Goal: Information Seeking & Learning: Learn about a topic

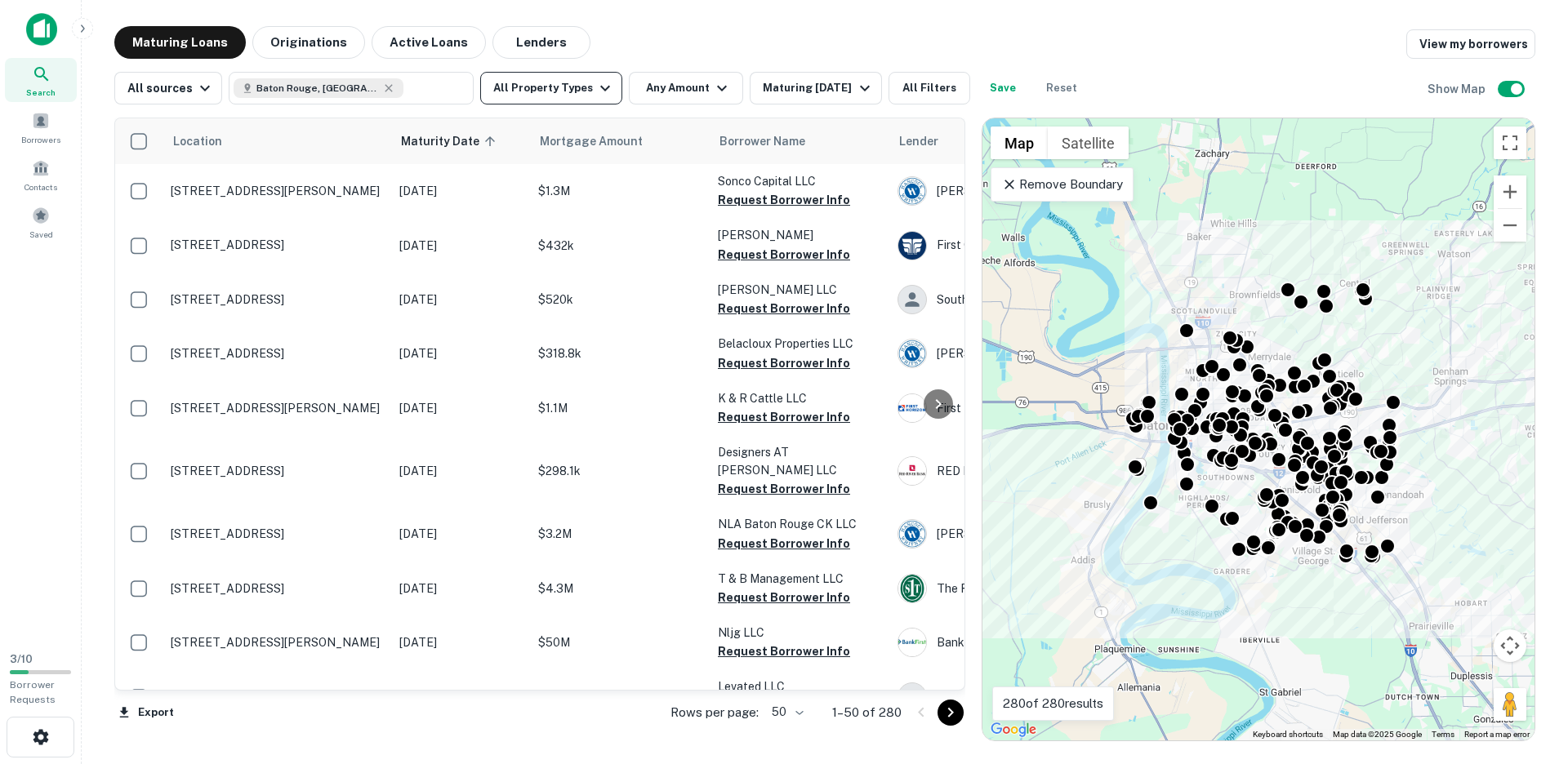
click at [526, 94] on button "All Property Types" at bounding box center [552, 89] width 142 height 33
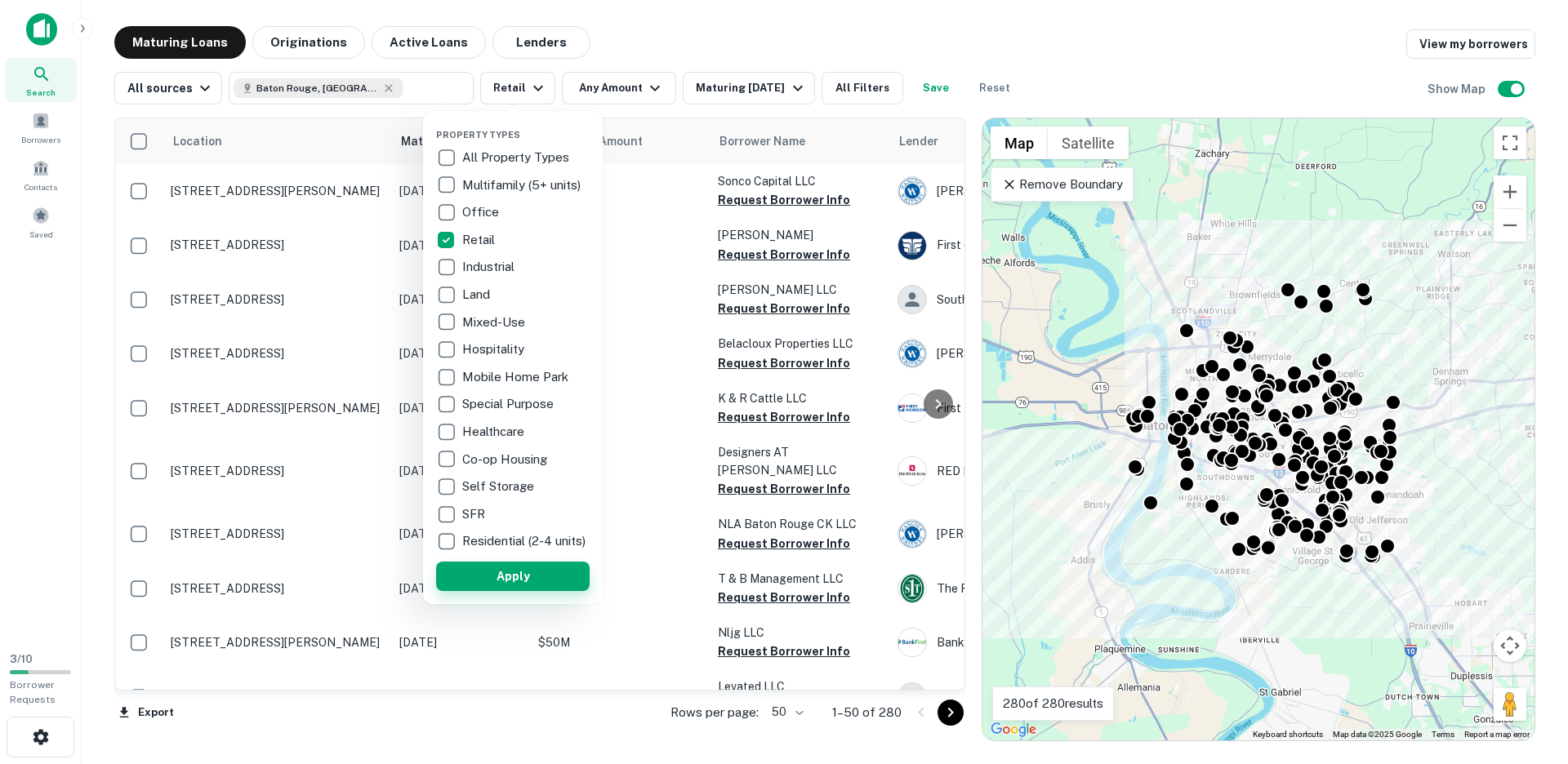
click at [493, 584] on button "Apply" at bounding box center [513, 576] width 154 height 30
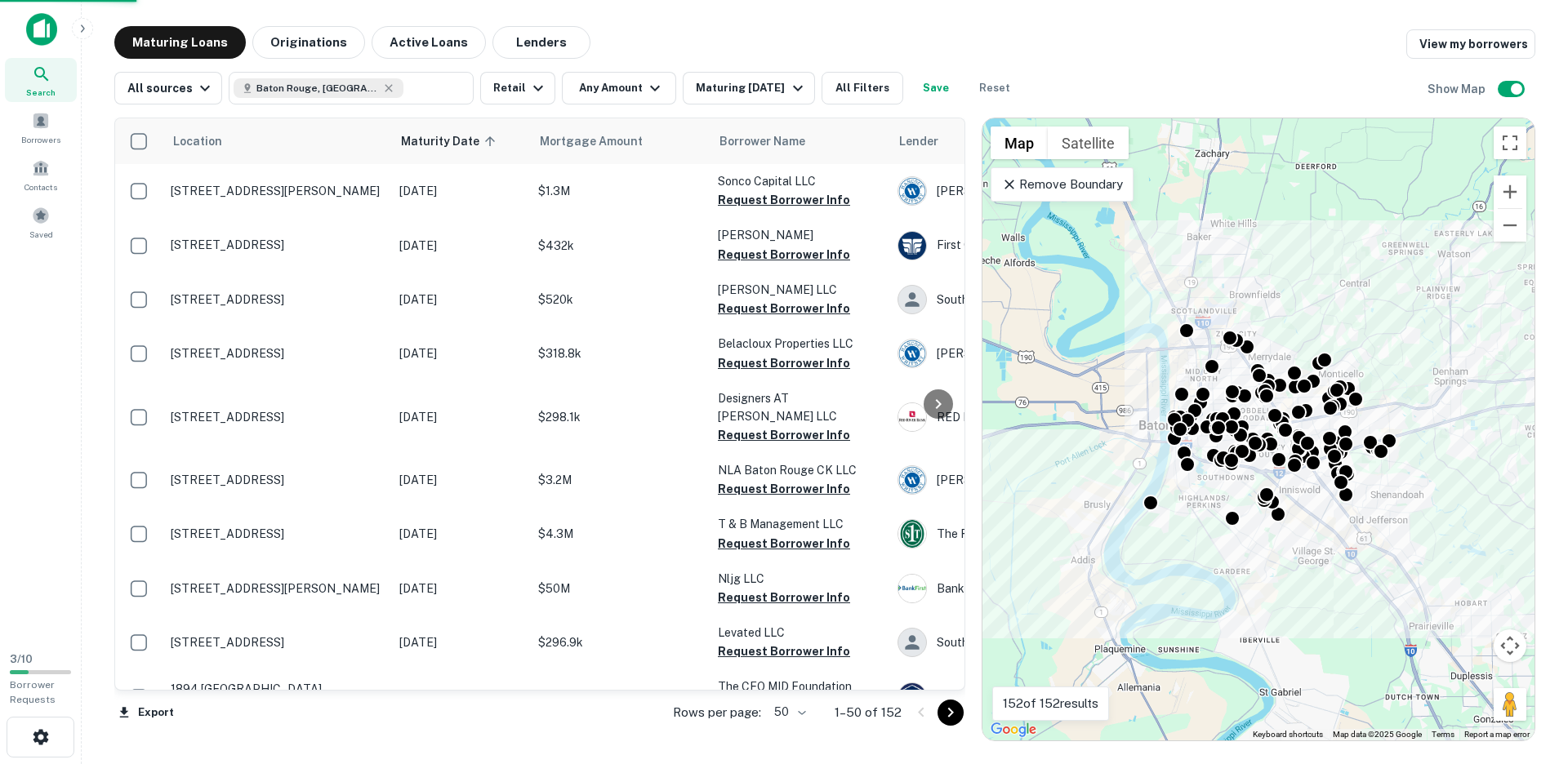
click at [645, 87] on icon "button" at bounding box center [655, 88] width 19 height 19
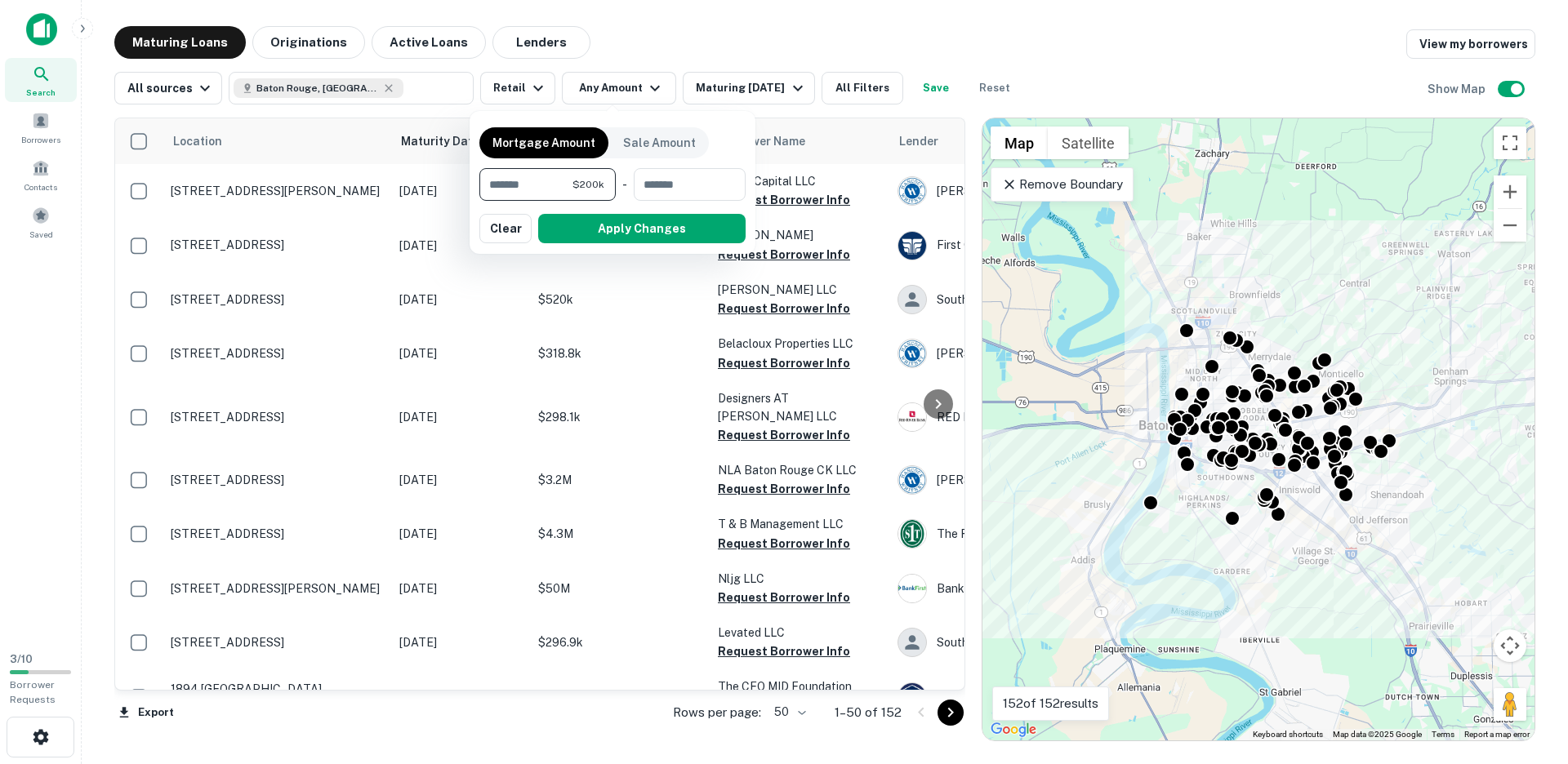
type input "*******"
click at [661, 229] on button "Apply Changes" at bounding box center [642, 228] width 208 height 30
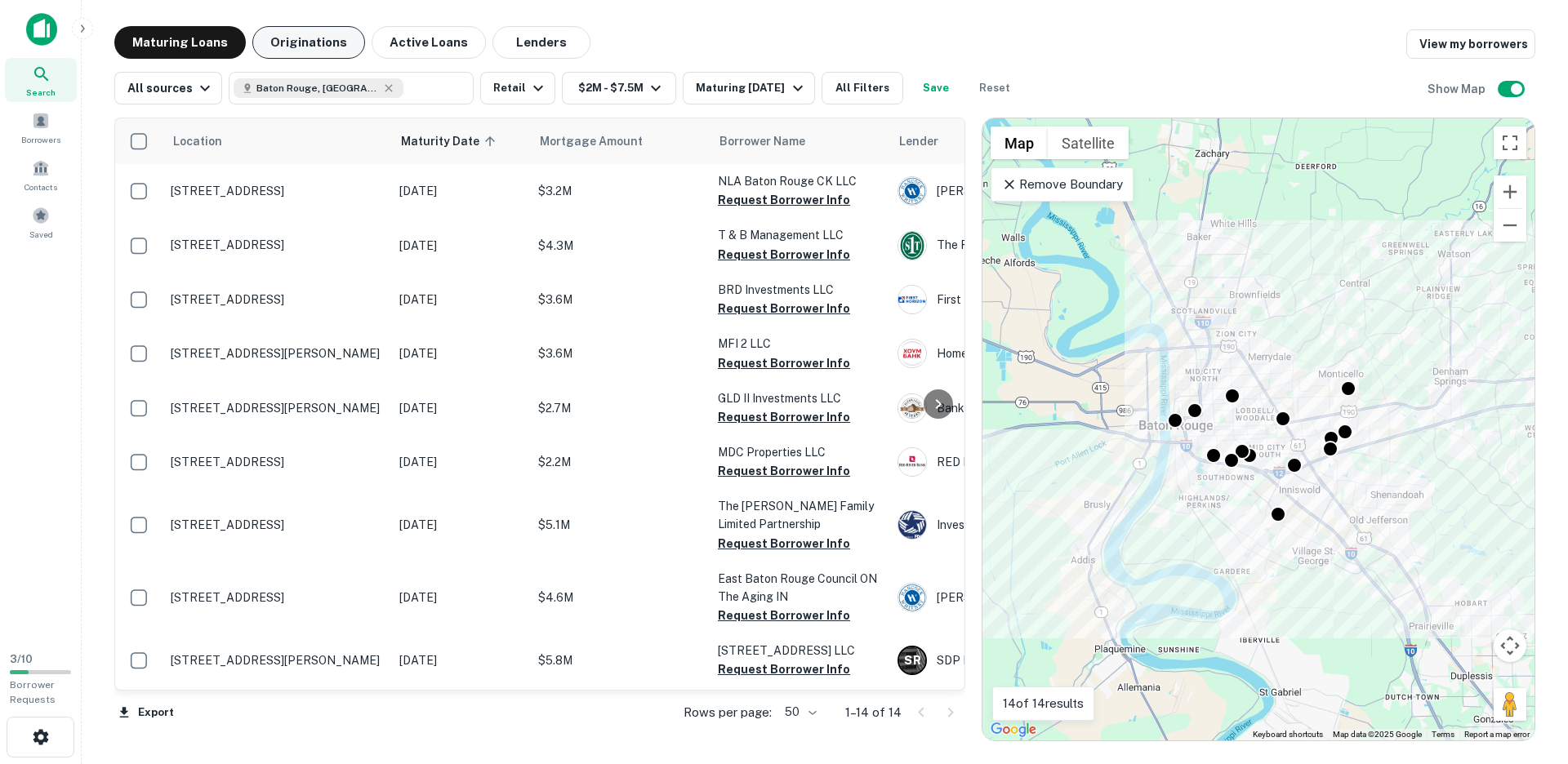
click at [311, 46] on button "Originations" at bounding box center [308, 42] width 113 height 33
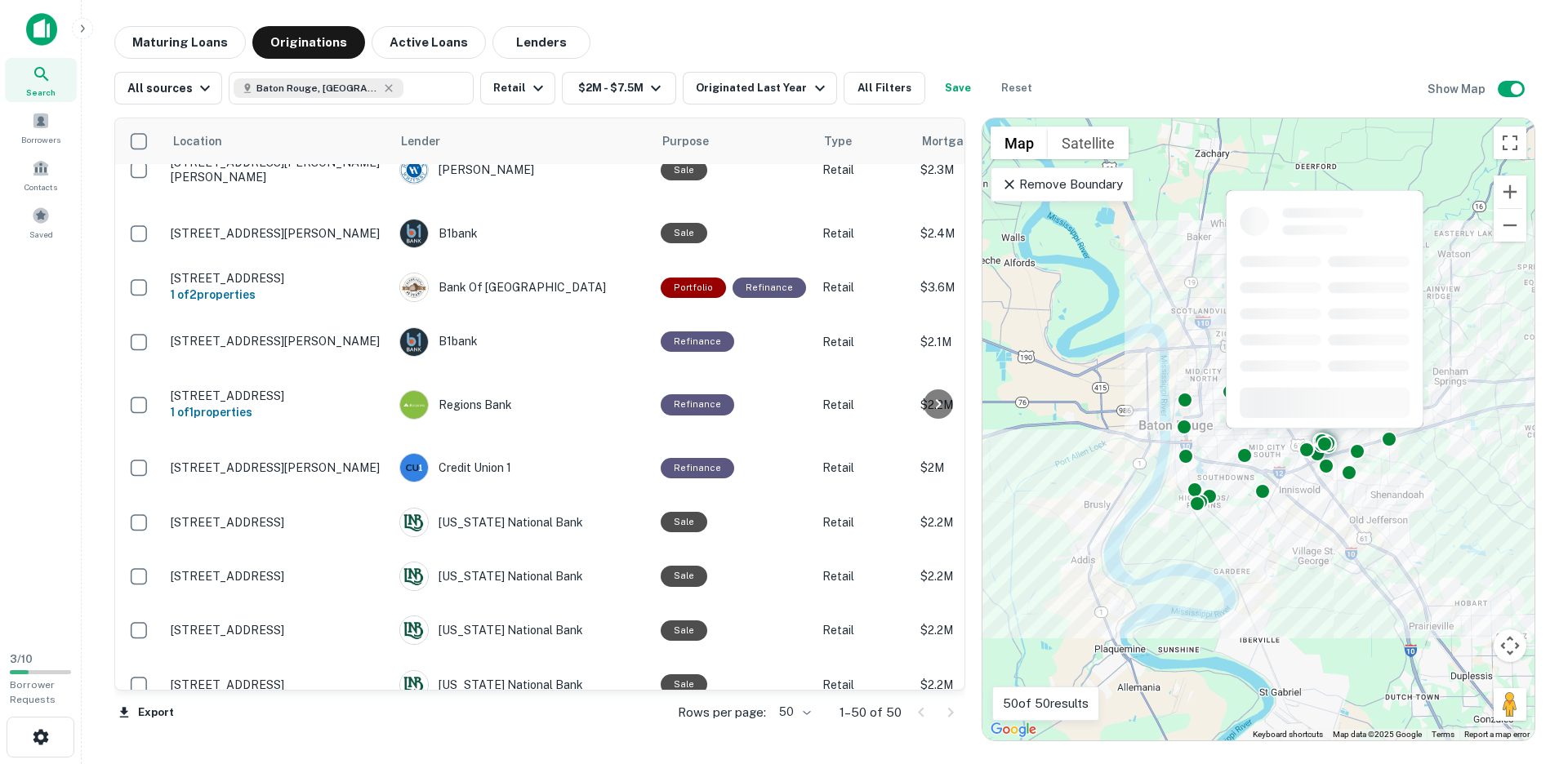
scroll to position [932, 0]
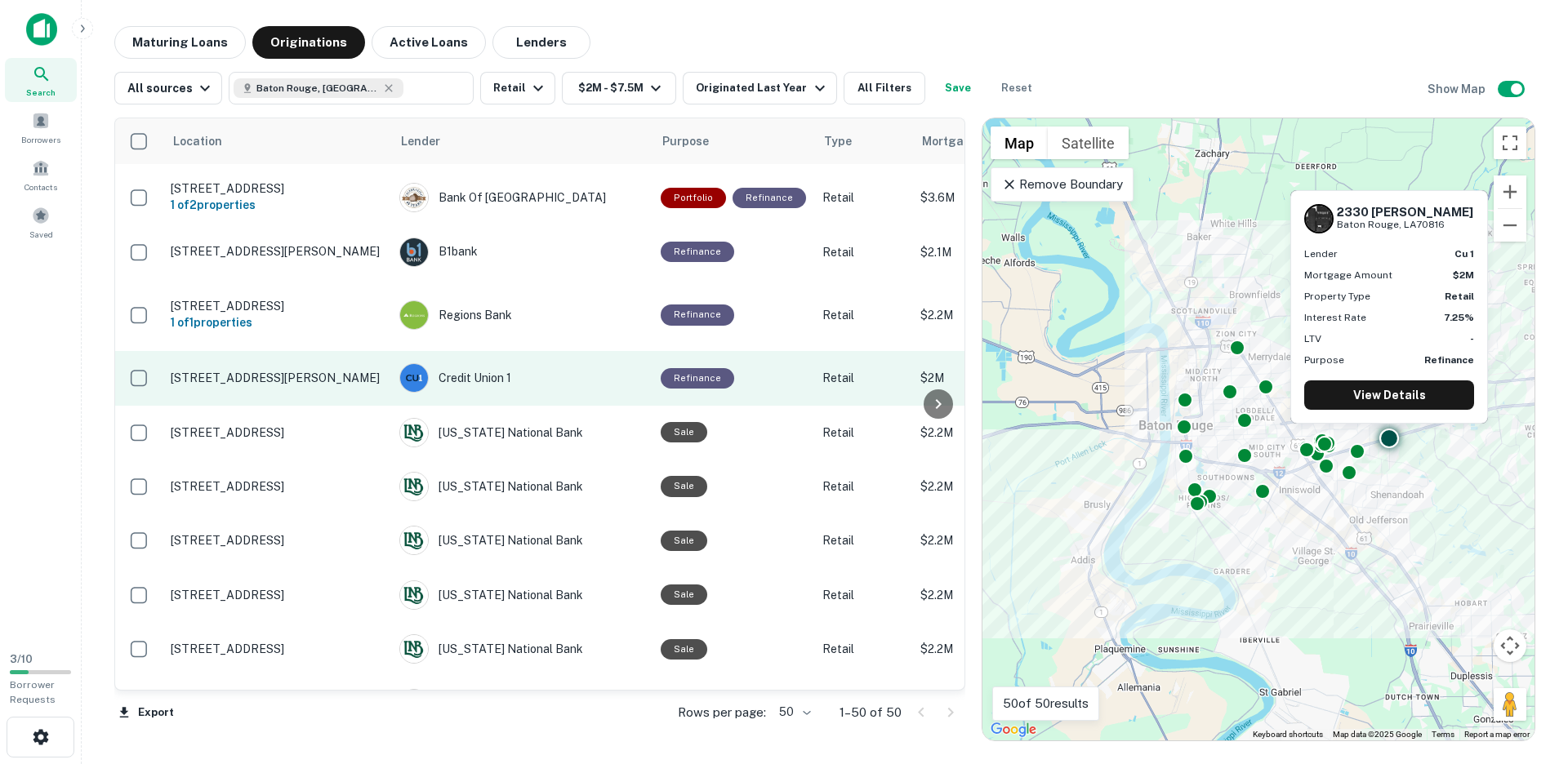
click at [367, 360] on td "[STREET_ADDRESS][PERSON_NAME]" at bounding box center [277, 378] width 229 height 54
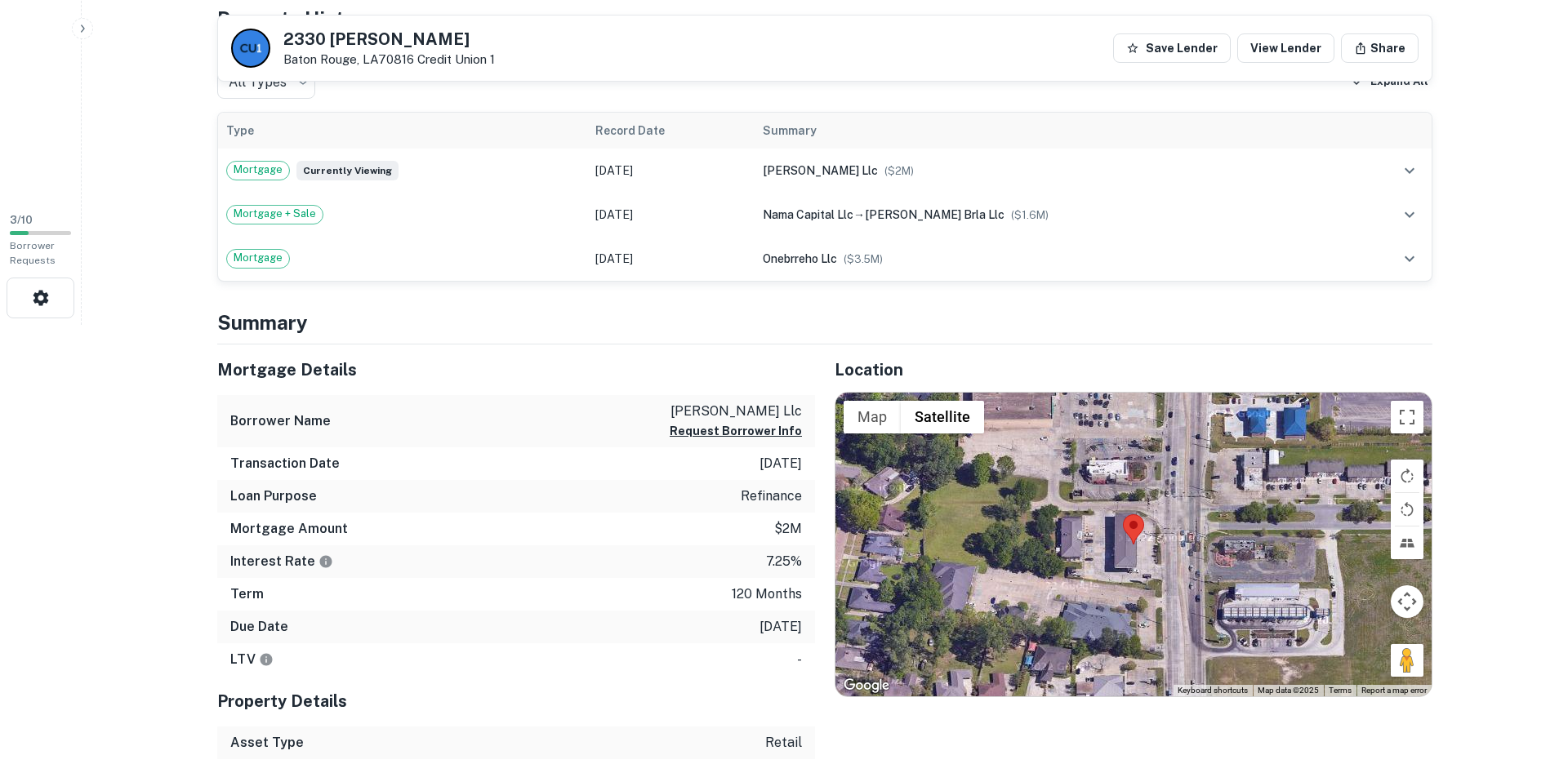
scroll to position [443, 0]
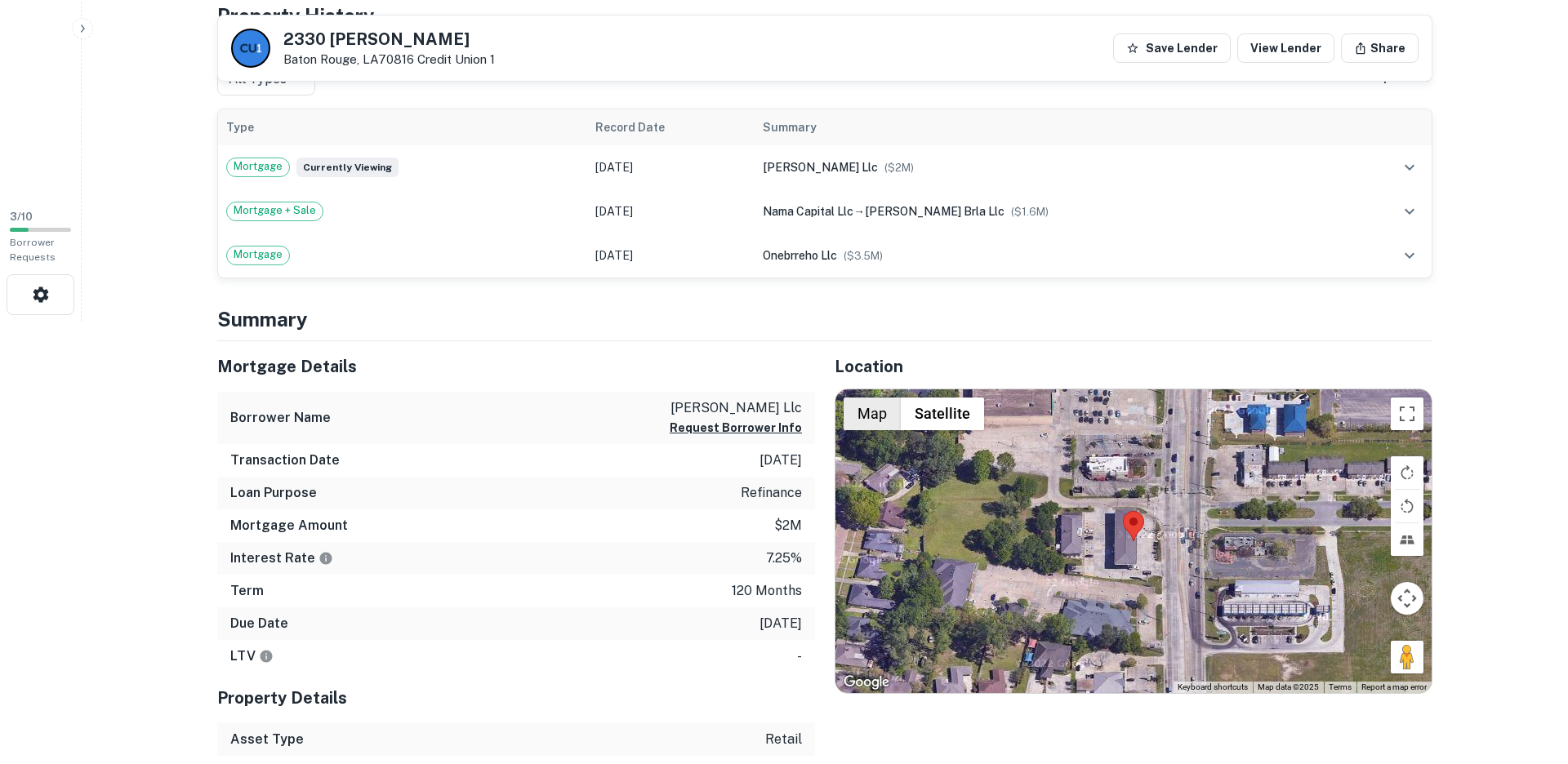
click at [875, 415] on button "Map" at bounding box center [872, 414] width 57 height 33
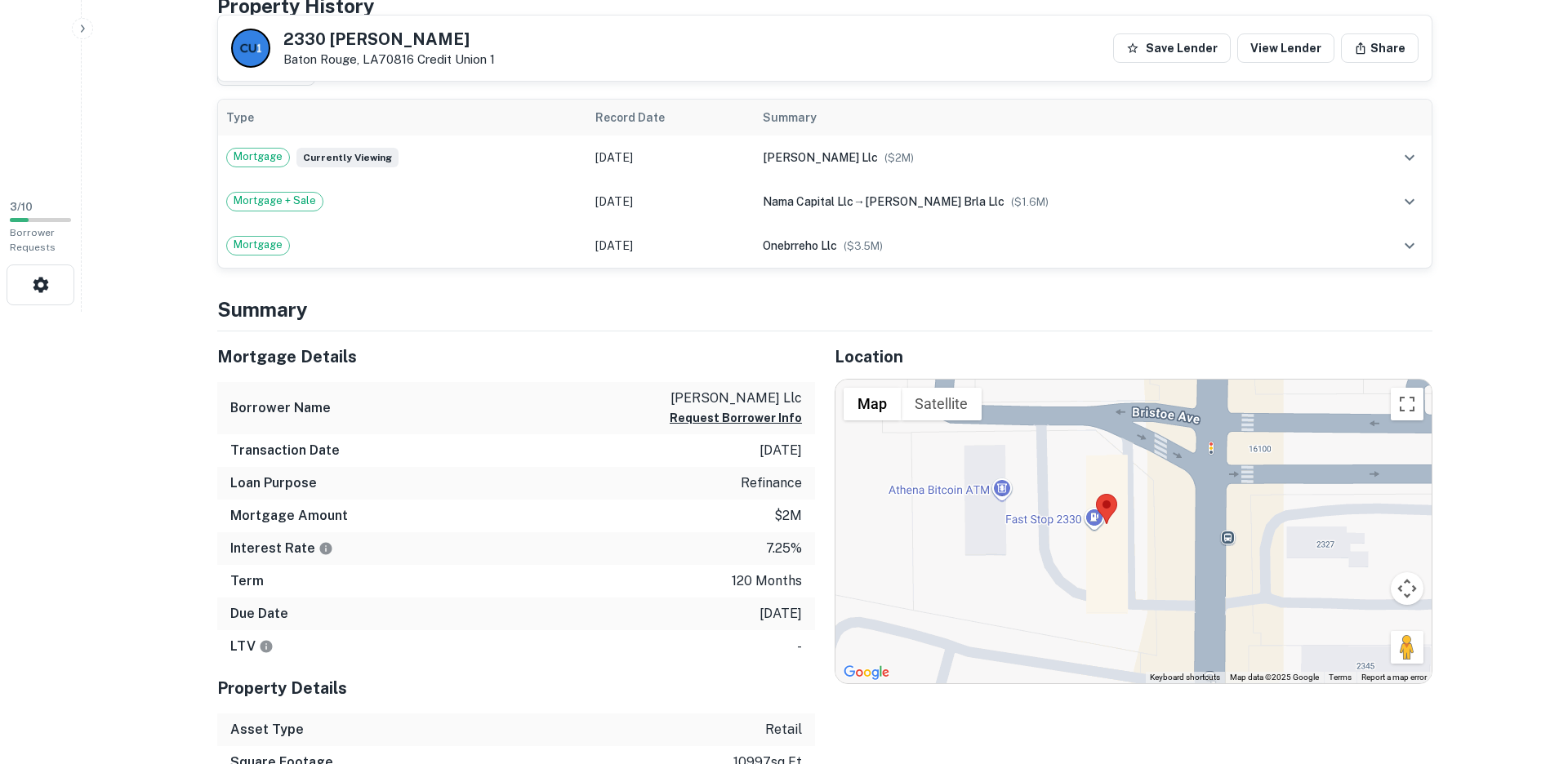
scroll to position [0, 0]
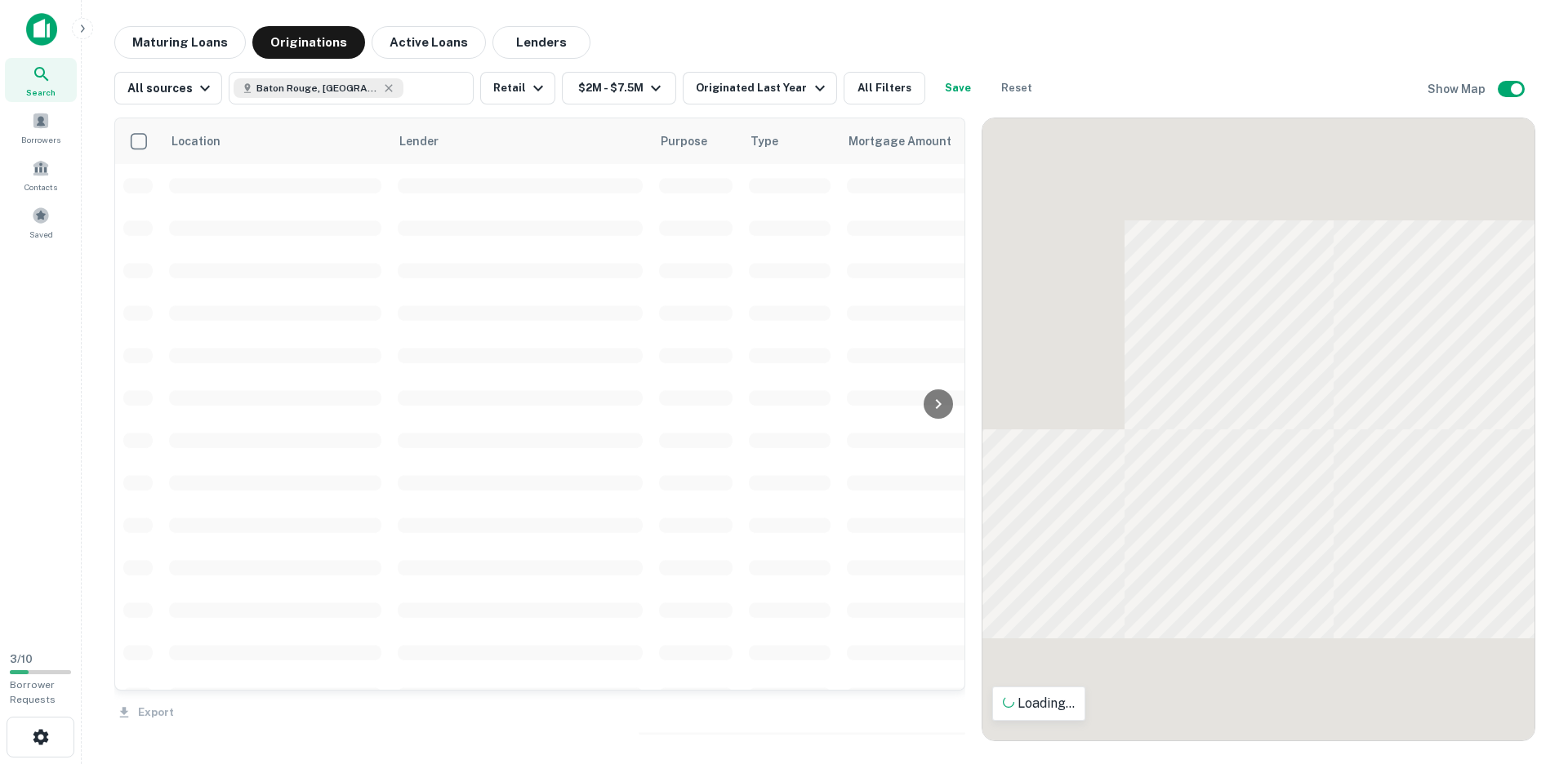
scroll to position [932, 0]
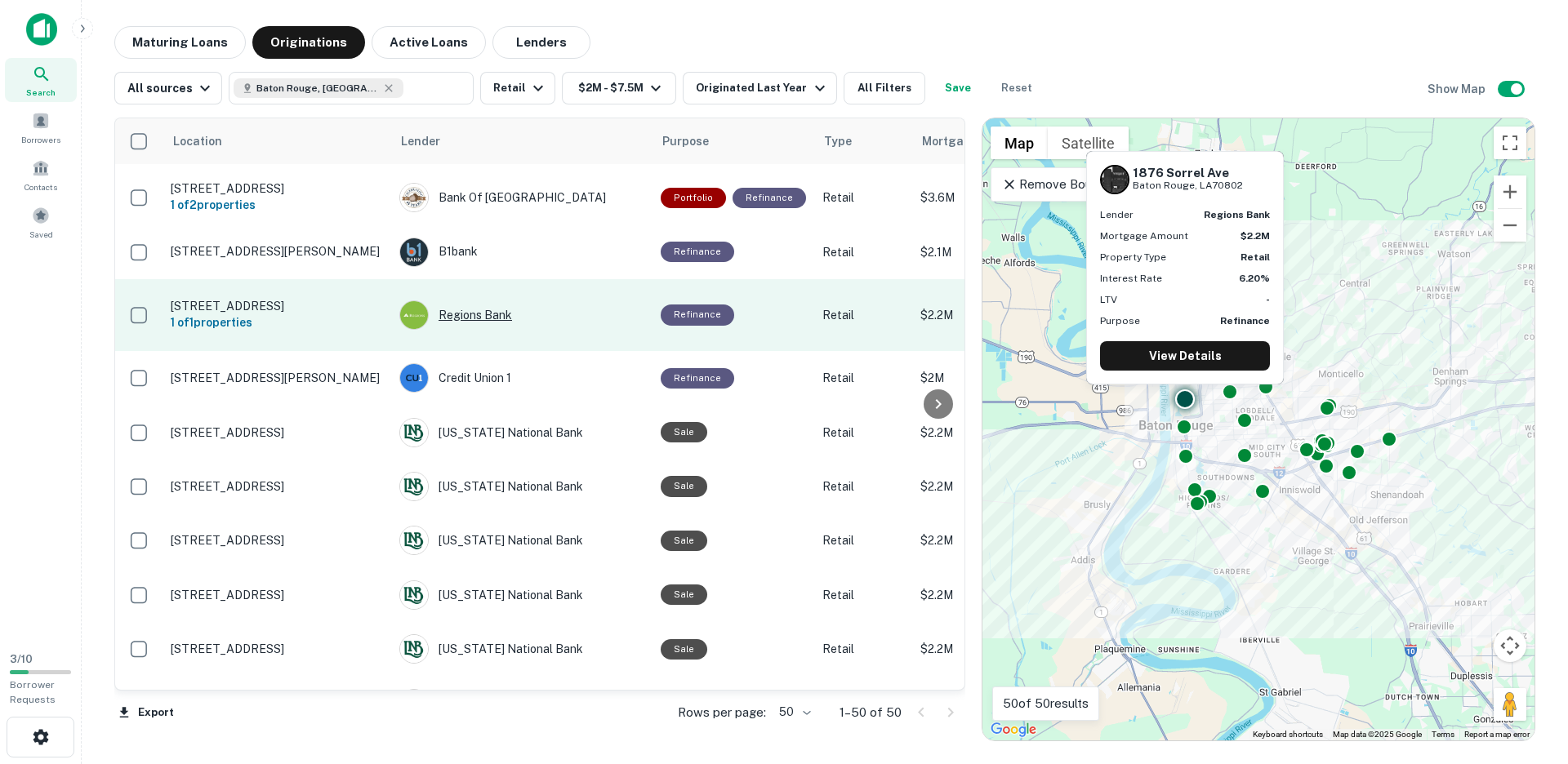
click at [521, 300] on div "Regions Bank" at bounding box center [522, 315] width 245 height 30
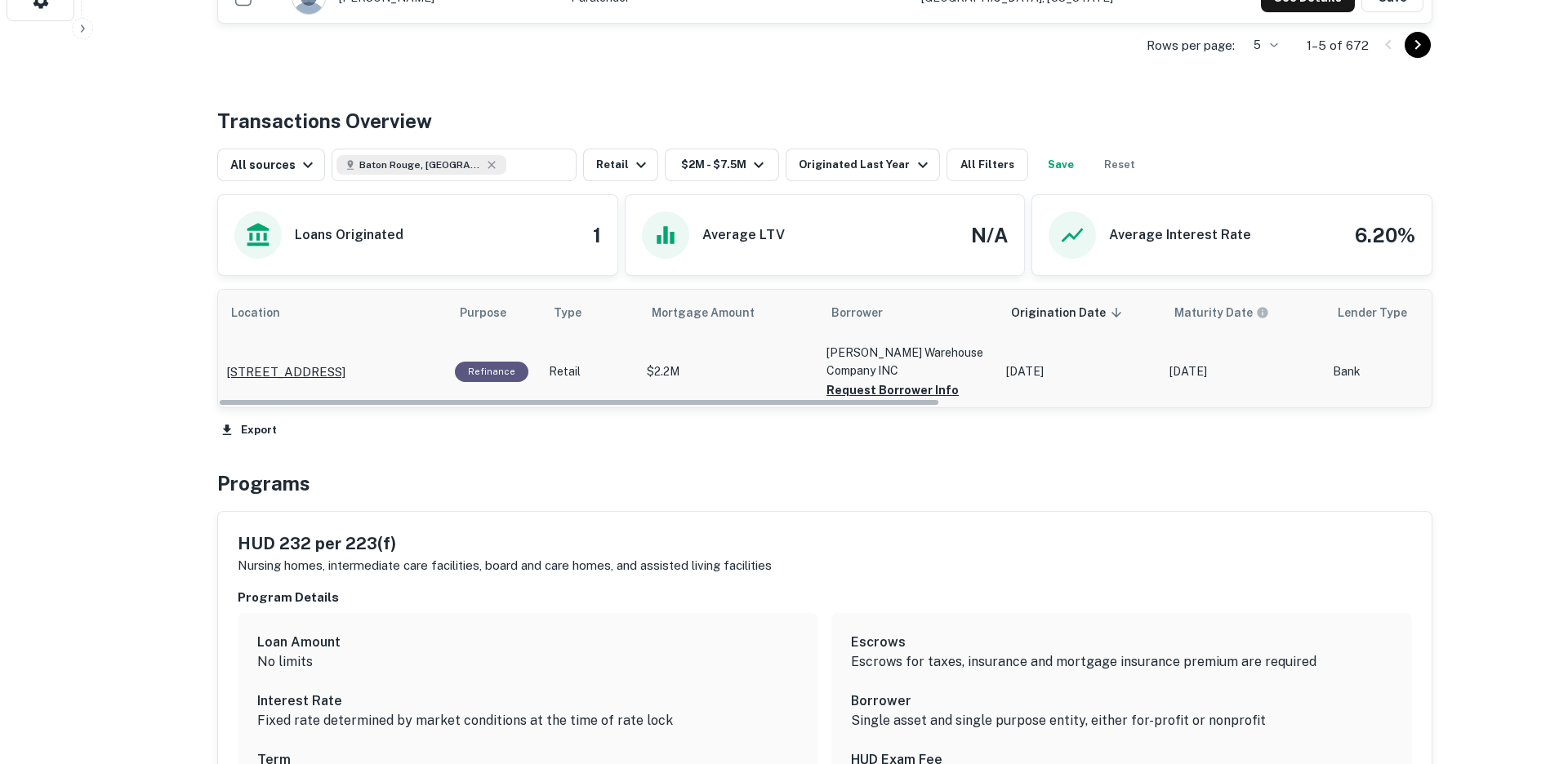
scroll to position [734, 0]
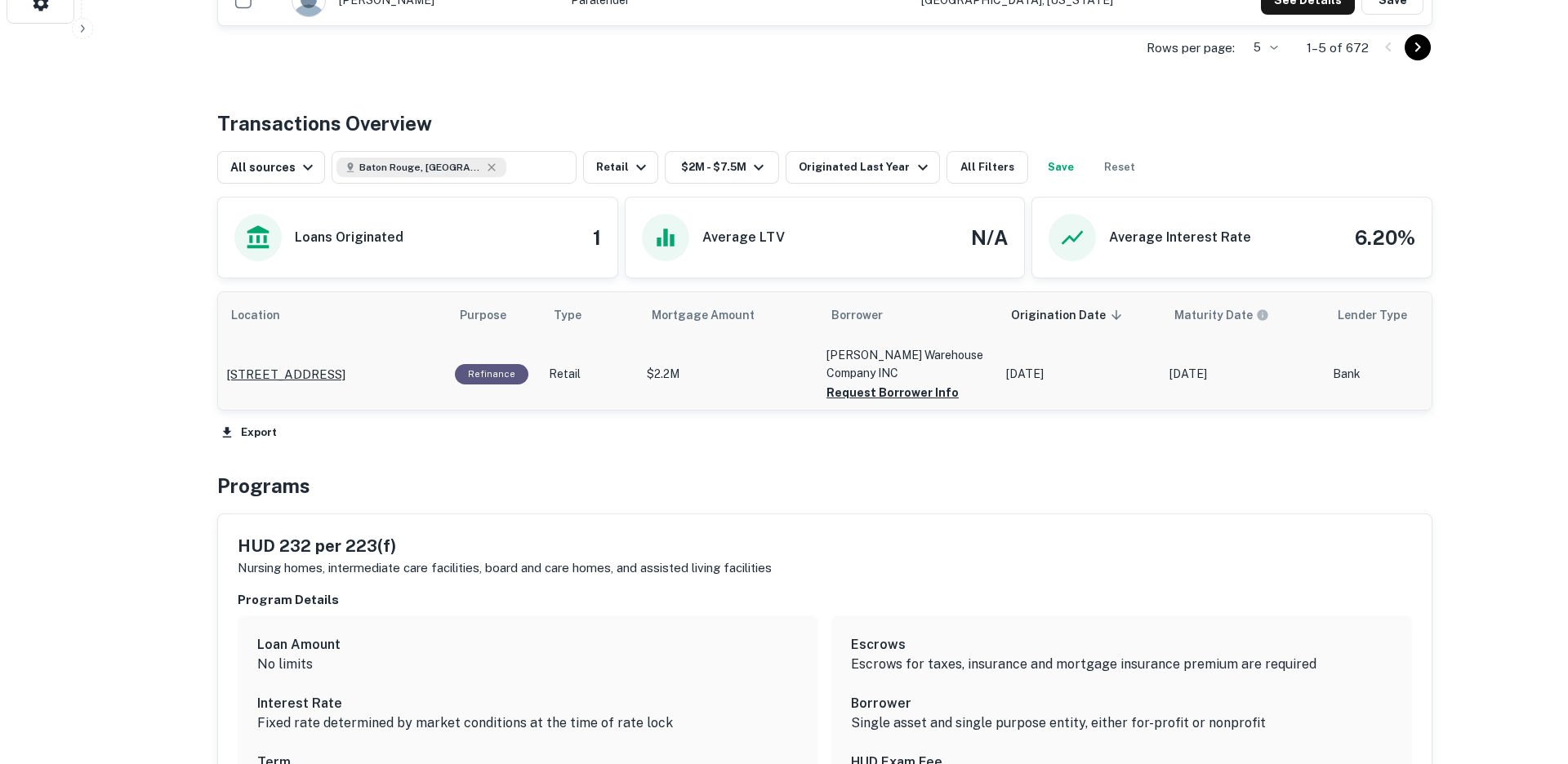
click at [346, 367] on p "[STREET_ADDRESS]" at bounding box center [286, 374] width 119 height 19
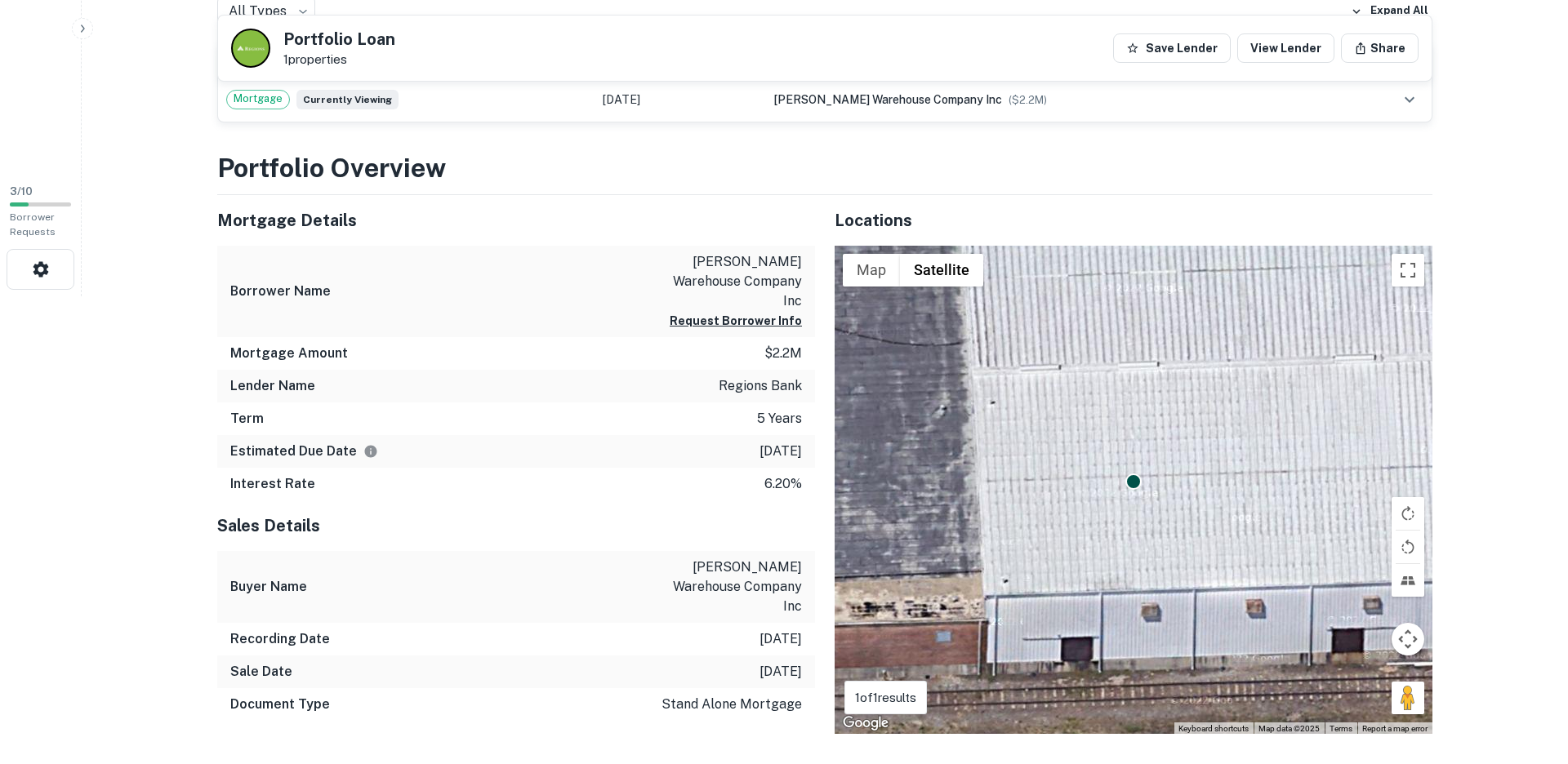
scroll to position [467, 0]
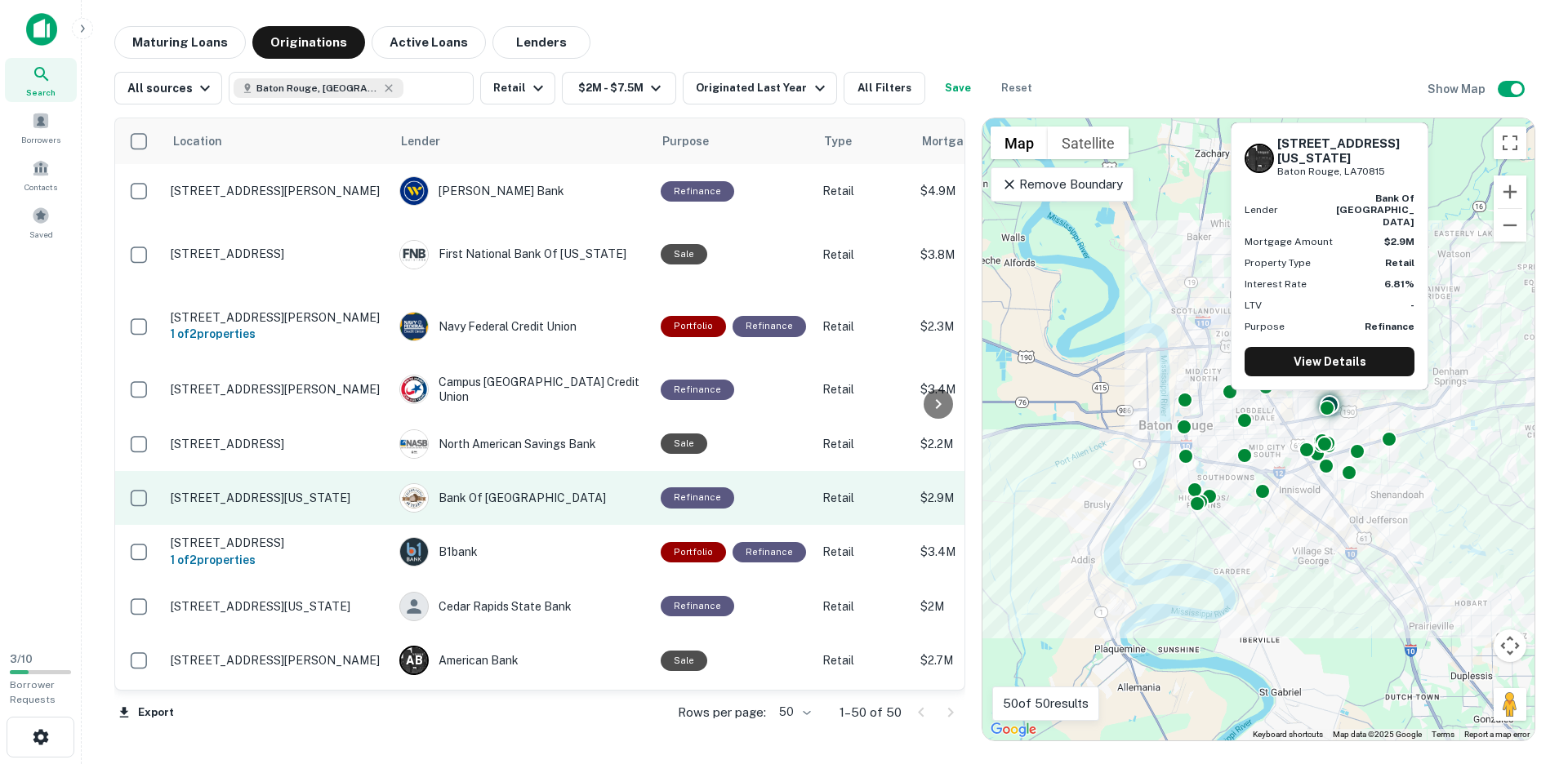
scroll to position [1, 0]
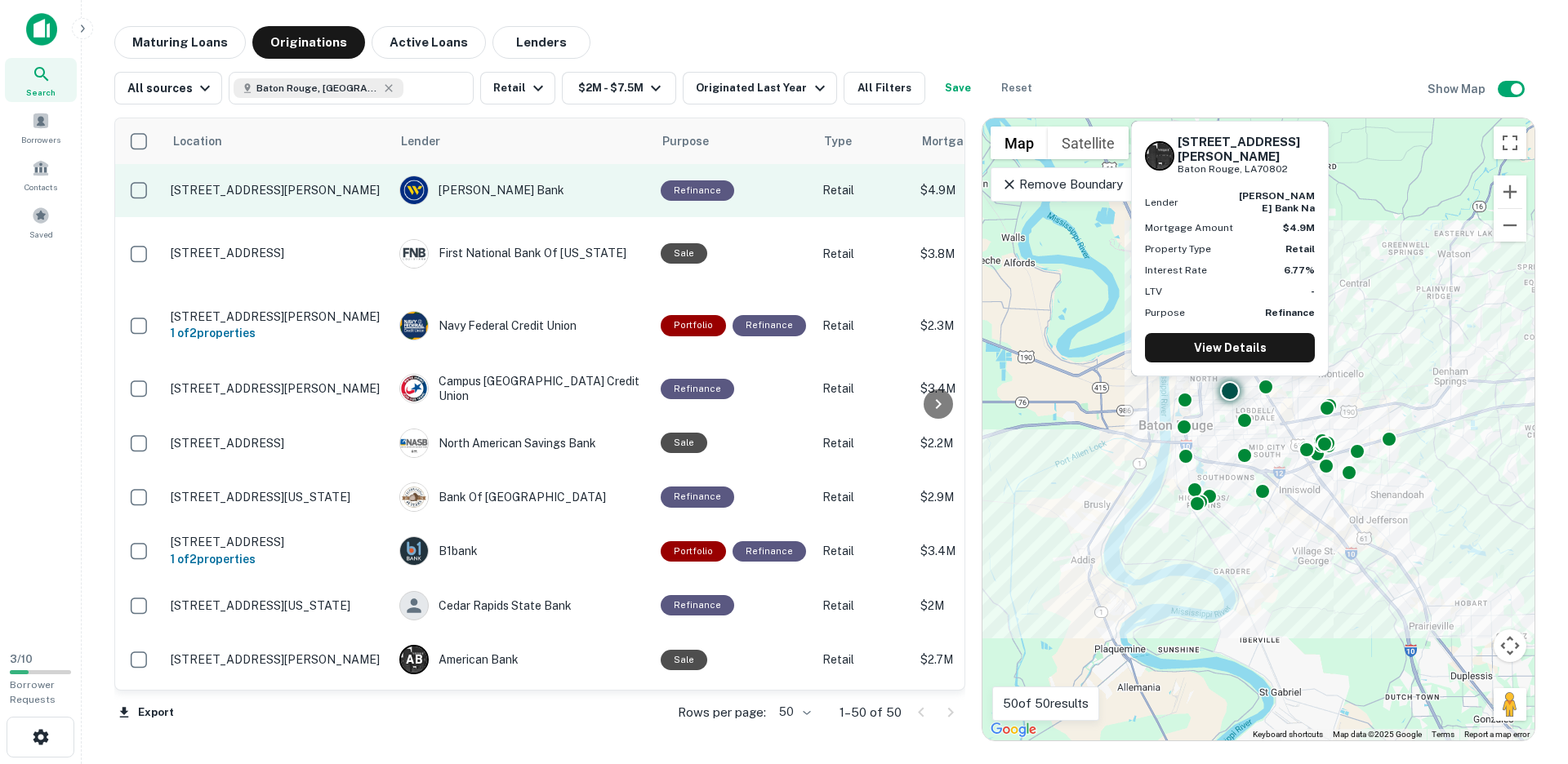
click at [292, 197] on p "[STREET_ADDRESS][PERSON_NAME]" at bounding box center [276, 190] width 213 height 14
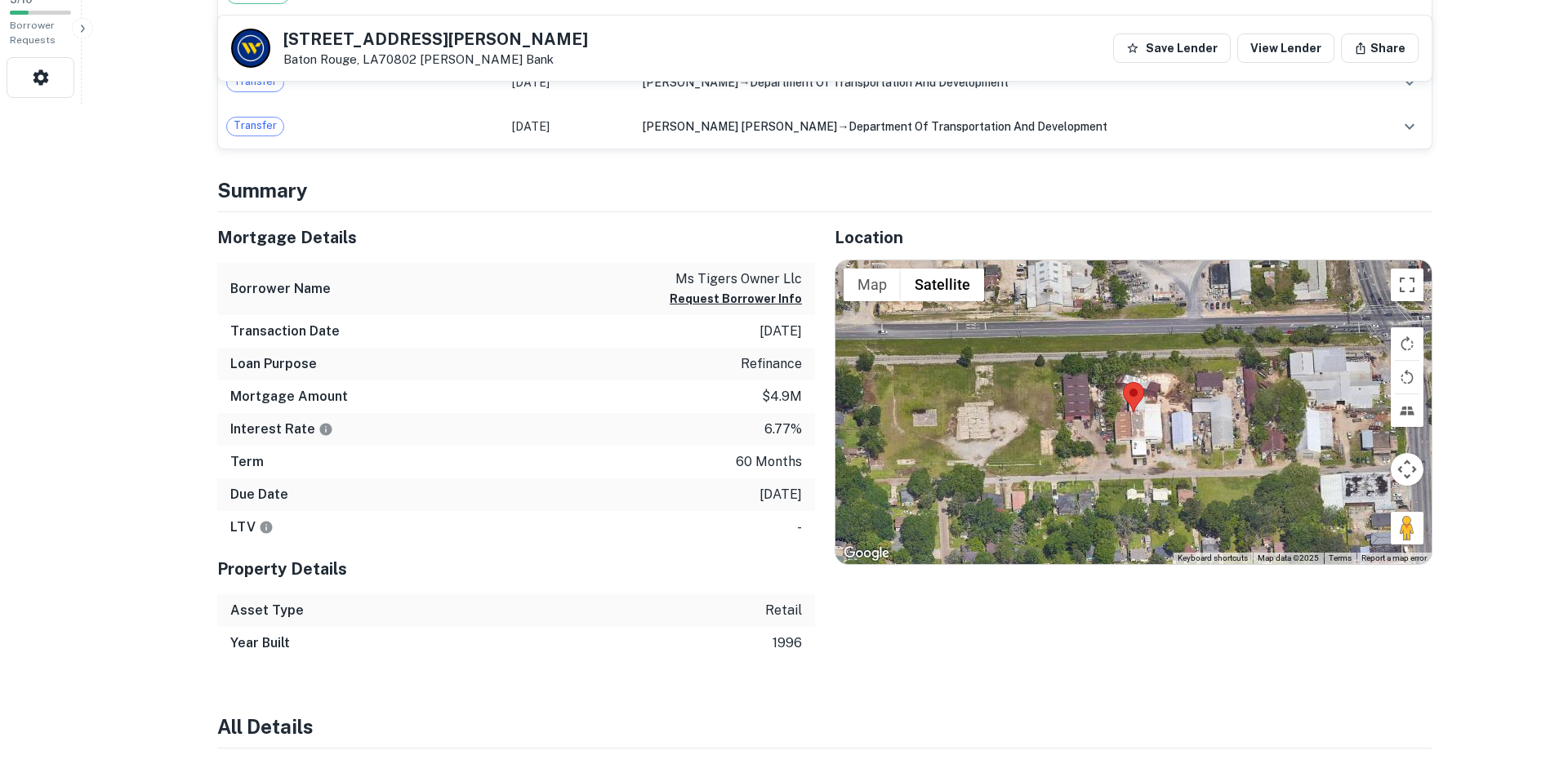
scroll to position [661, 0]
click at [874, 277] on button "Map" at bounding box center [872, 284] width 57 height 33
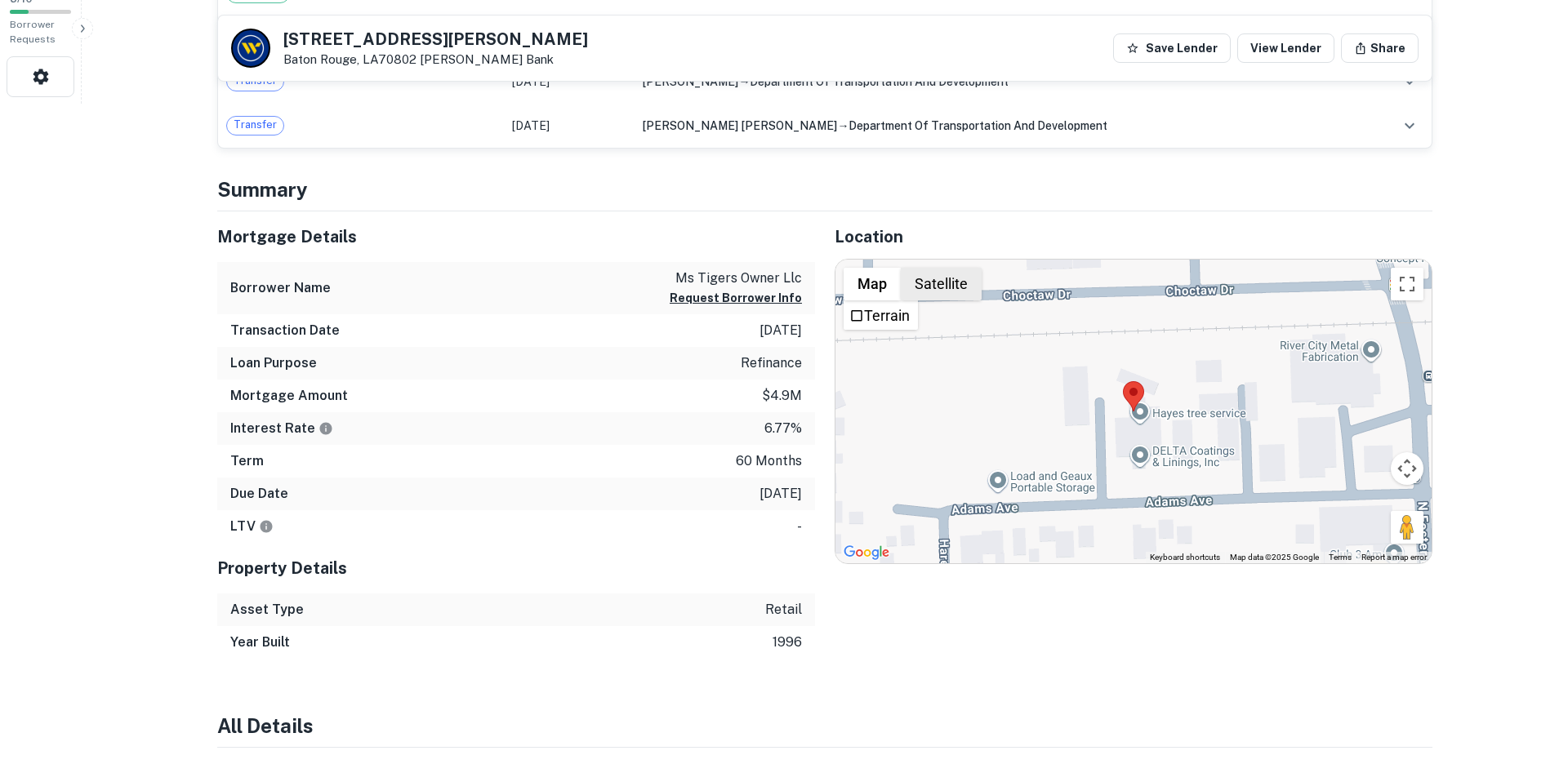
click at [931, 276] on button "Satellite" at bounding box center [941, 284] width 81 height 33
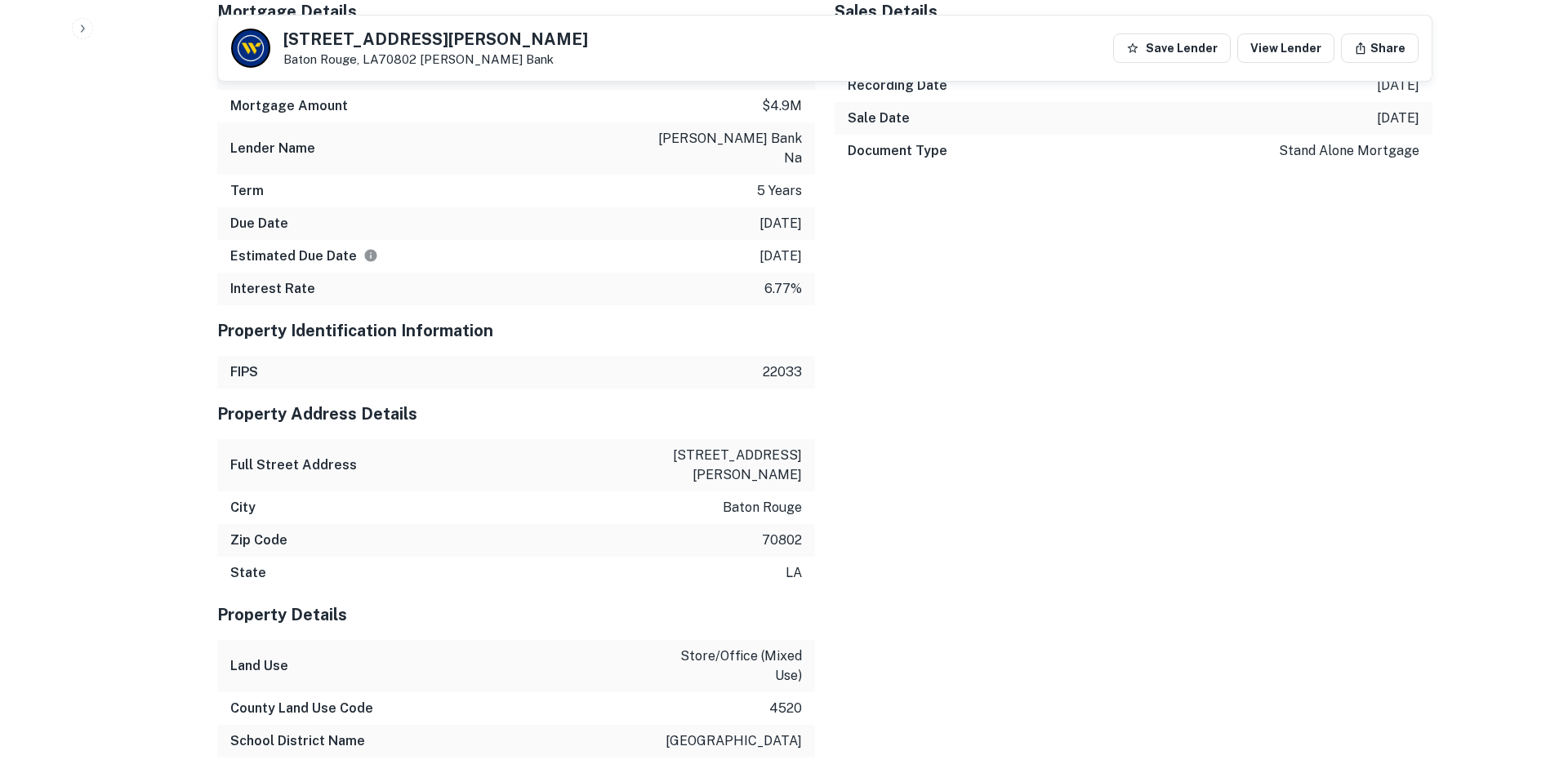
scroll to position [1437, 0]
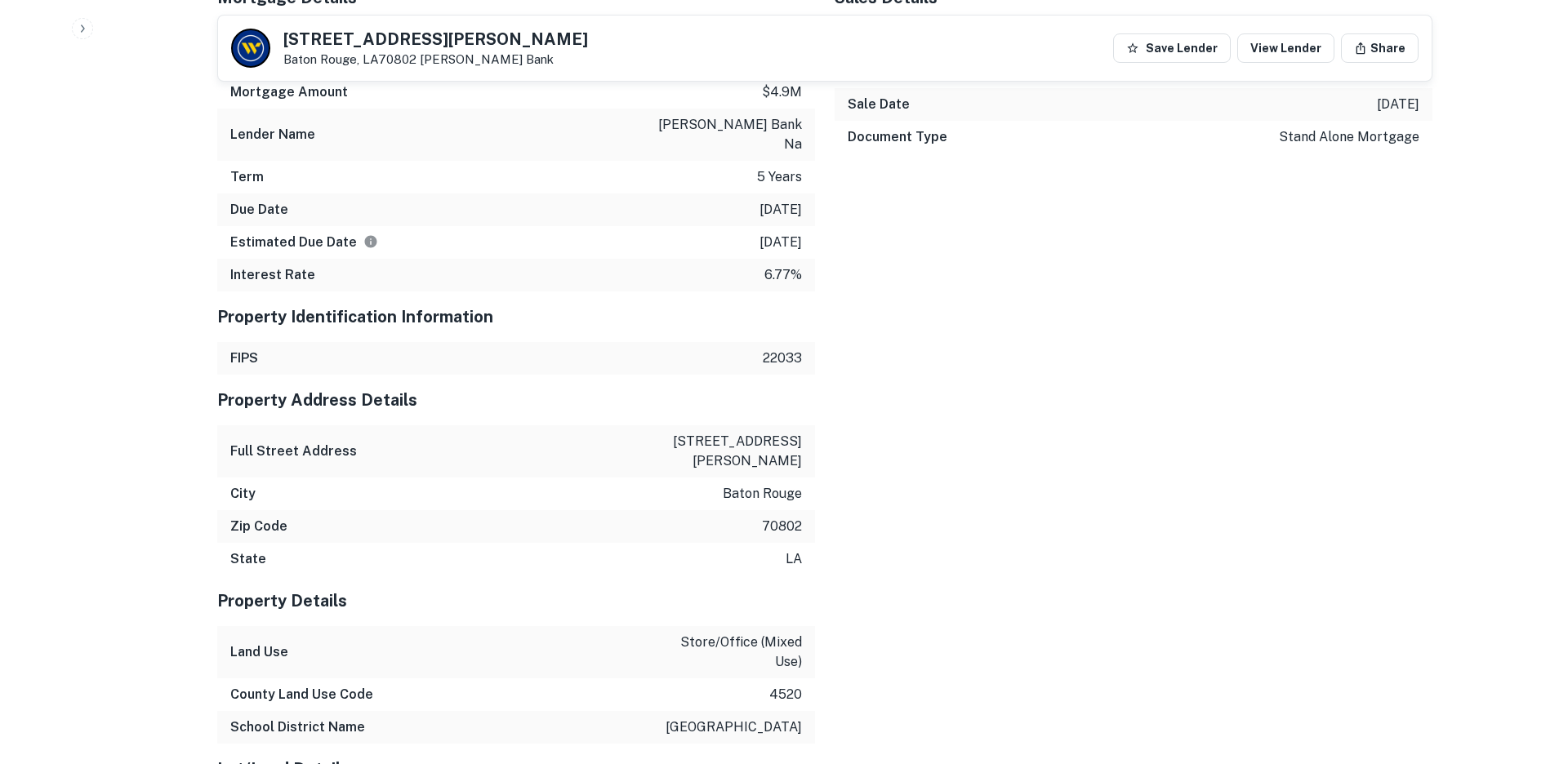
click at [601, 510] on div "Zip Code 70802" at bounding box center [516, 526] width 598 height 33
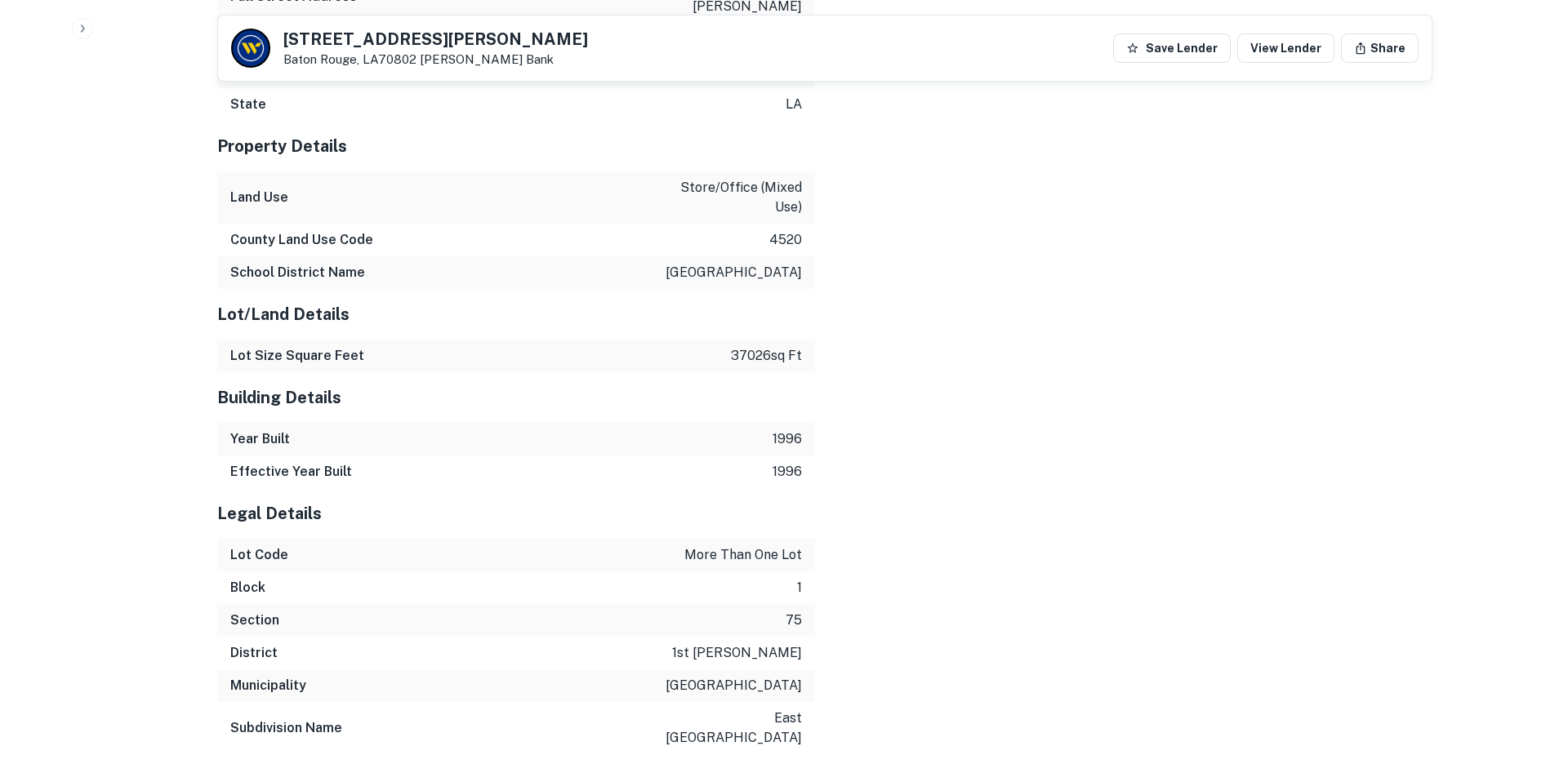
scroll to position [1921, 0]
